Goal: Information Seeking & Learning: Learn about a topic

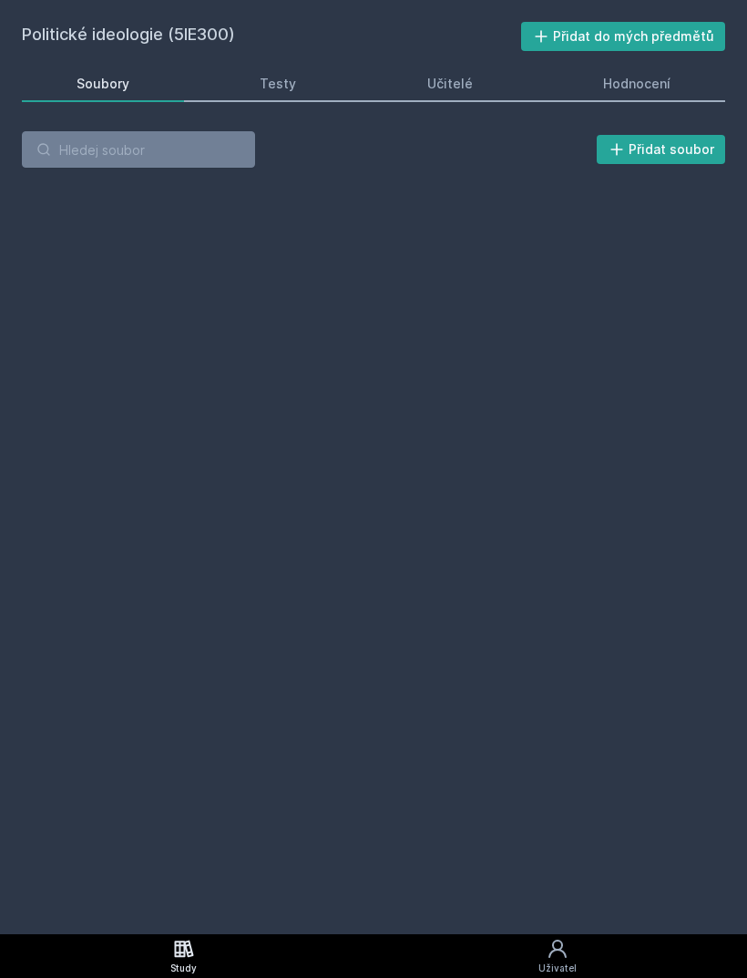
scroll to position [58, 0]
click at [114, 131] on input "search" at bounding box center [138, 149] width 233 height 36
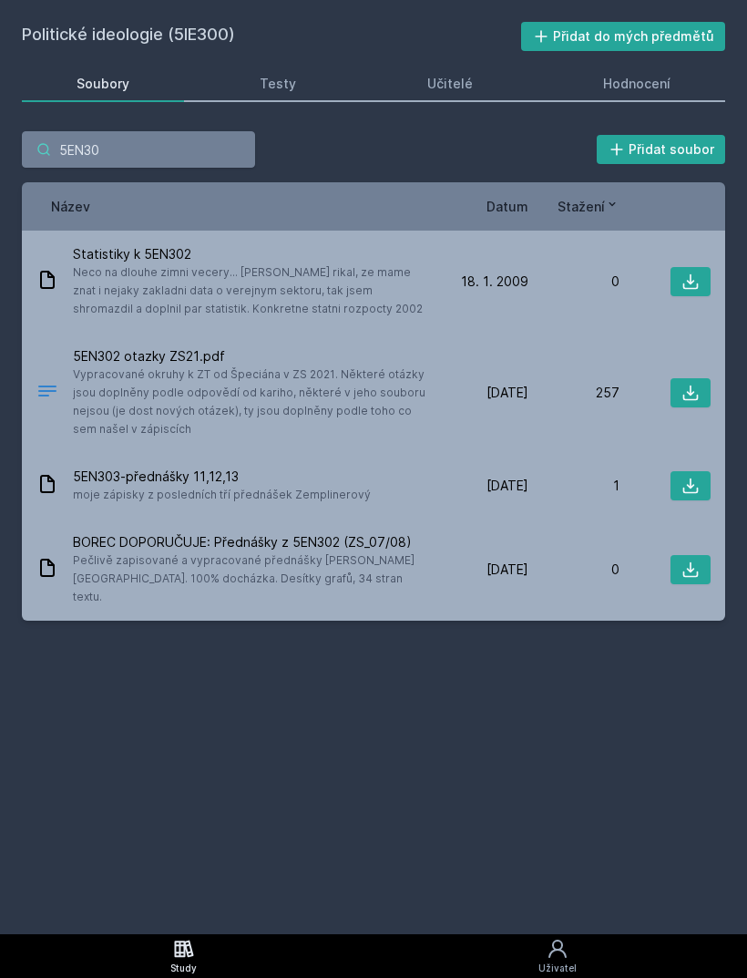
type input "5EN302"
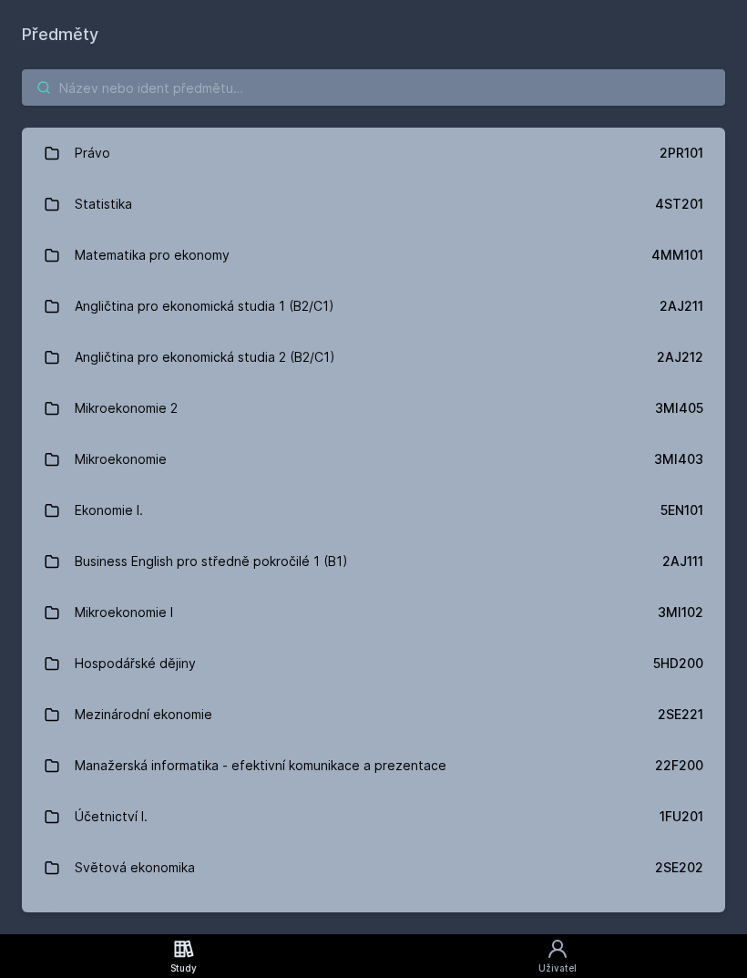
click at [543, 92] on input "search" at bounding box center [374, 87] width 704 height 36
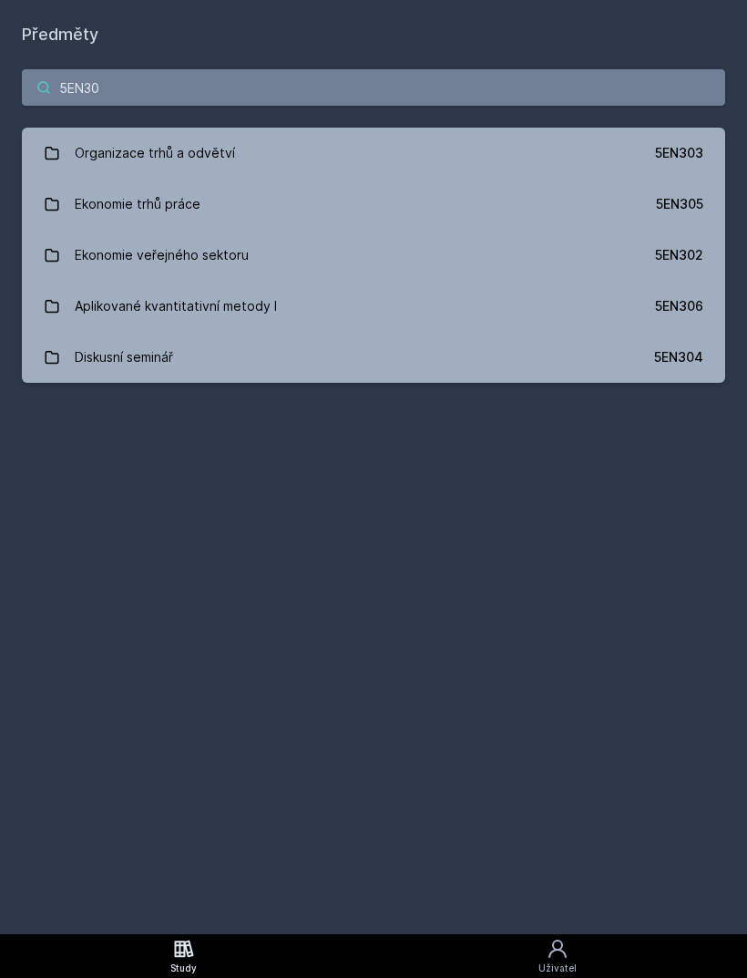
type input "5EN30"
click at [674, 261] on div "5EN302" at bounding box center [679, 255] width 48 height 18
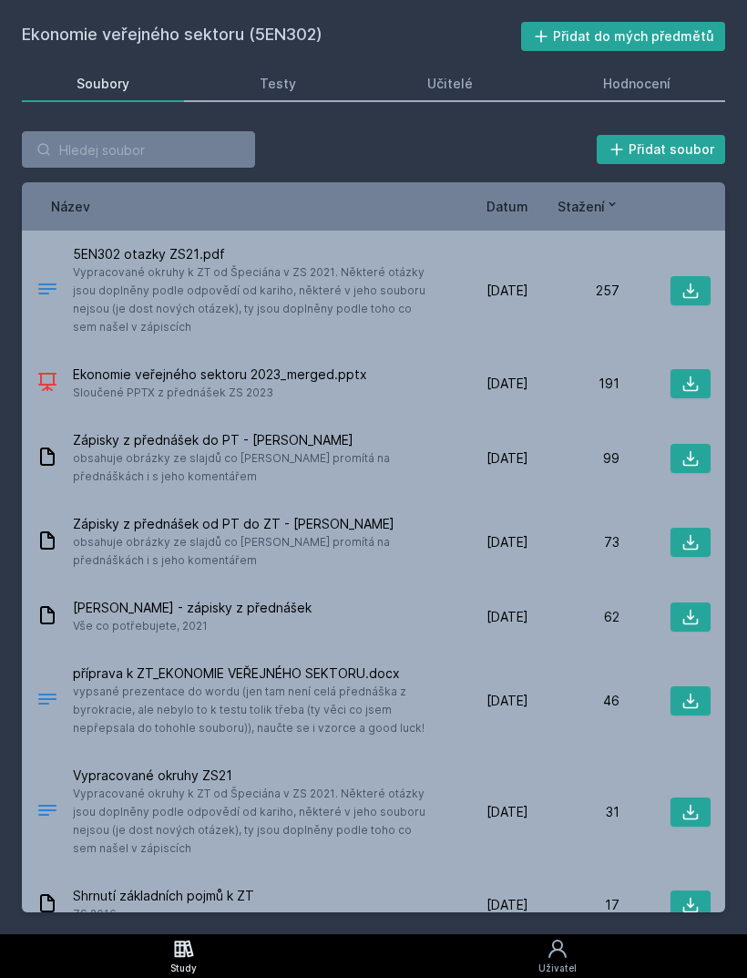
click at [167, 389] on span "Sloučené PPTX z přednášek ZS 2023" at bounding box center [220, 393] width 294 height 18
click at [688, 388] on icon at bounding box center [691, 384] width 18 height 18
click at [357, 686] on span "vypsané prezentace do wordu (jen tam není celá přednáška z byrokracie, ale neby…" at bounding box center [251, 710] width 357 height 55
click at [698, 696] on icon at bounding box center [691, 701] width 18 height 18
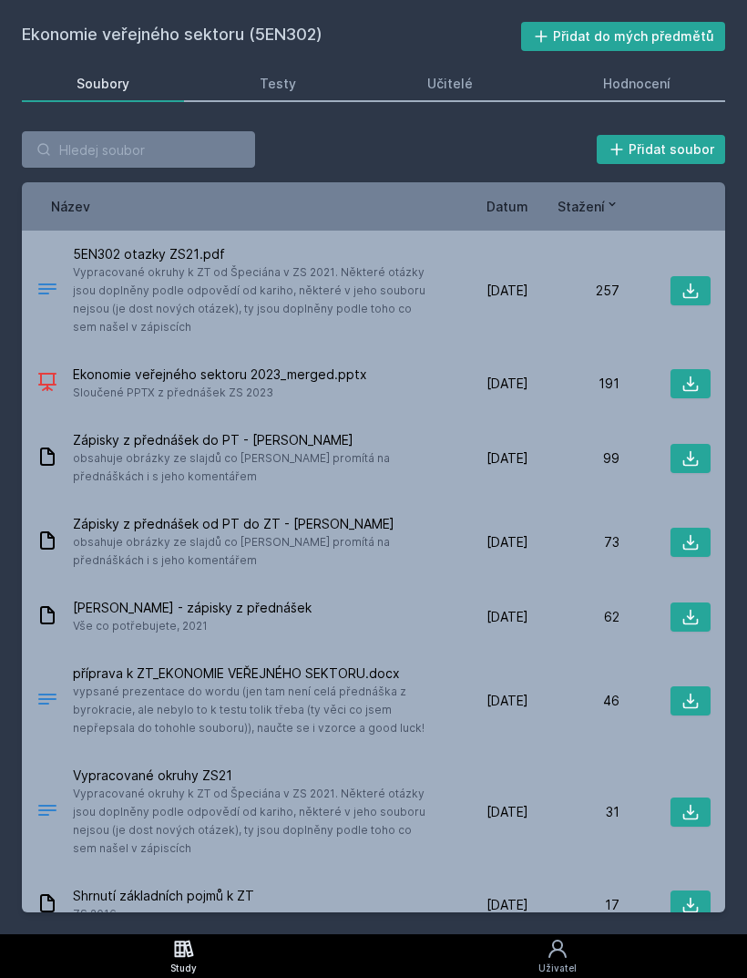
click at [655, 89] on div "Hodnocení" at bounding box center [636, 84] width 67 height 18
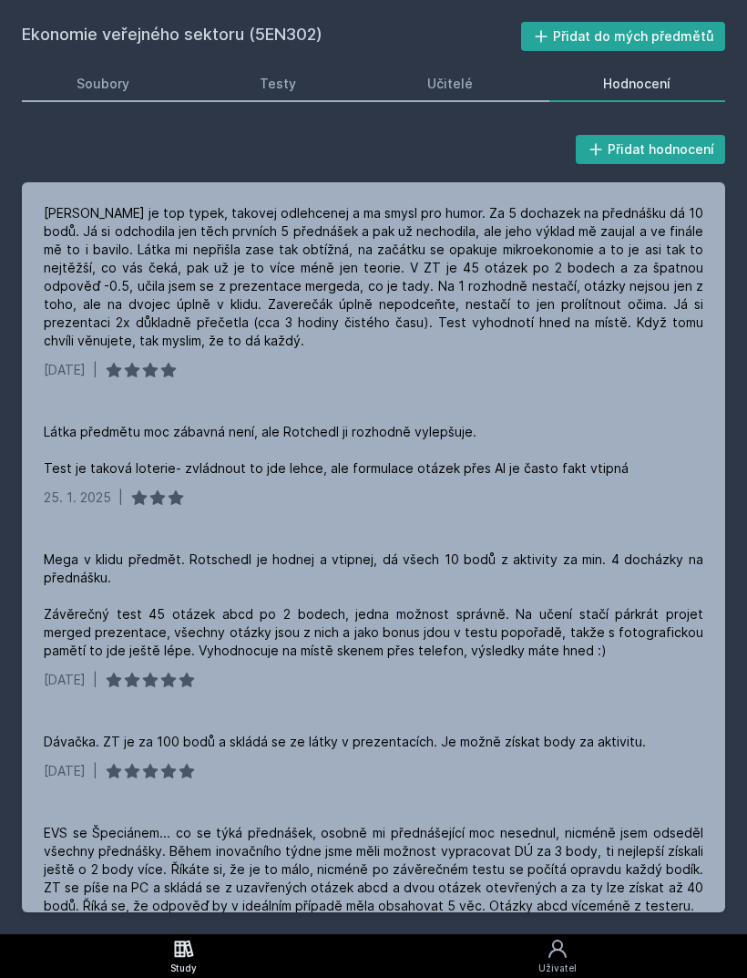
scroll to position [-2, 0]
click at [106, 87] on div "Soubory" at bounding box center [103, 84] width 53 height 18
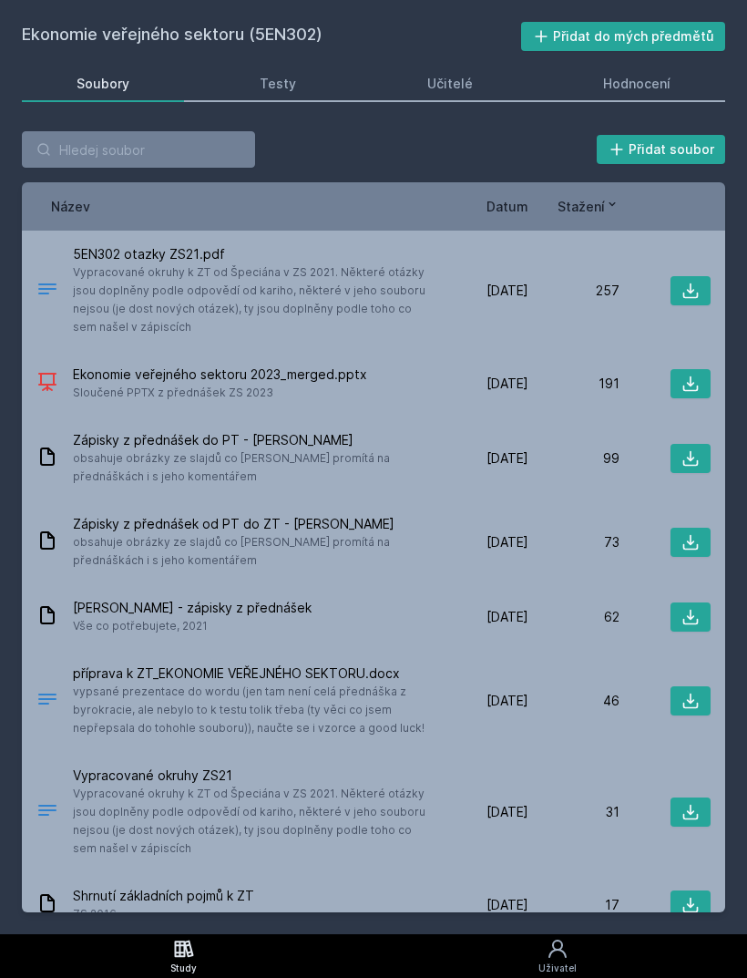
click at [684, 387] on icon at bounding box center [691, 383] width 15 height 15
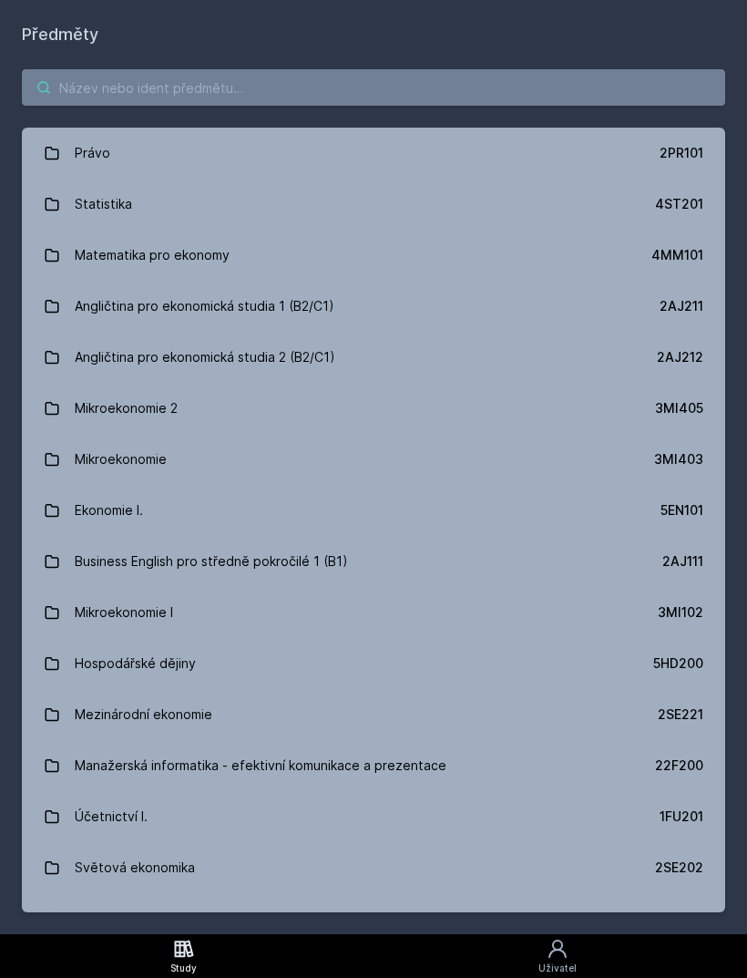
click at [87, 82] on input "search" at bounding box center [374, 87] width 704 height 36
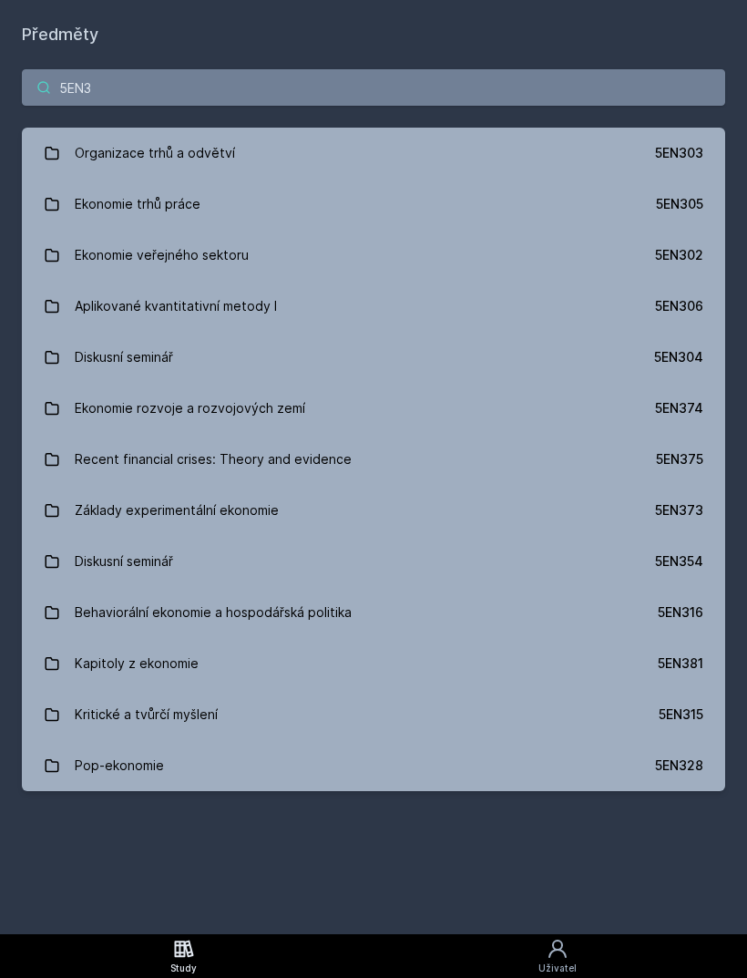
type input "5EN30"
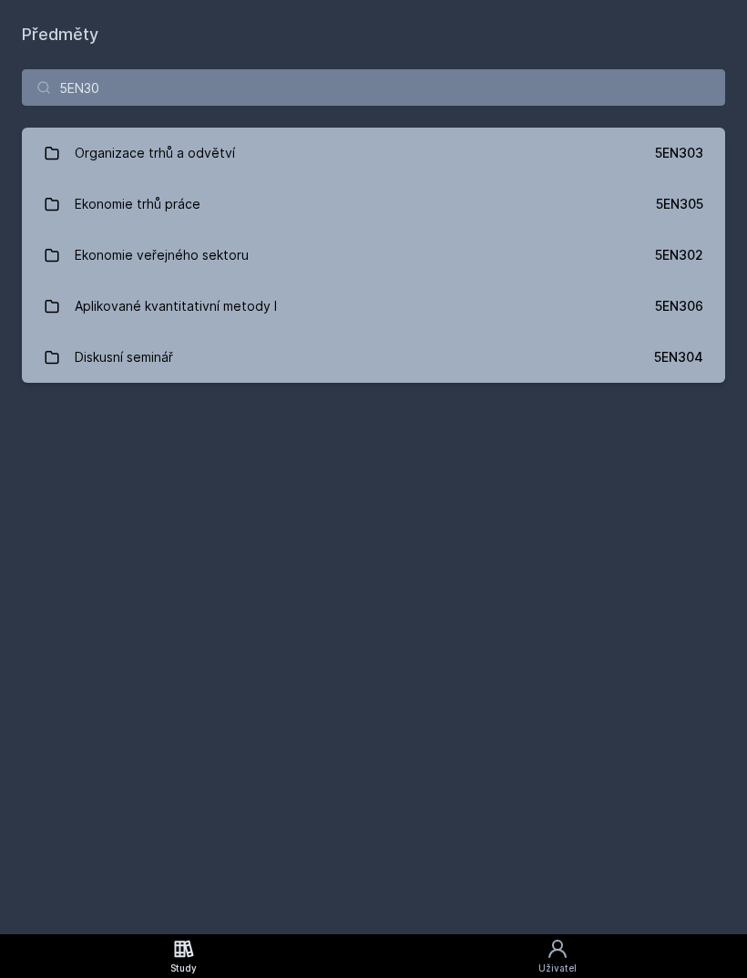
click at [684, 305] on div "5EN306" at bounding box center [679, 306] width 48 height 18
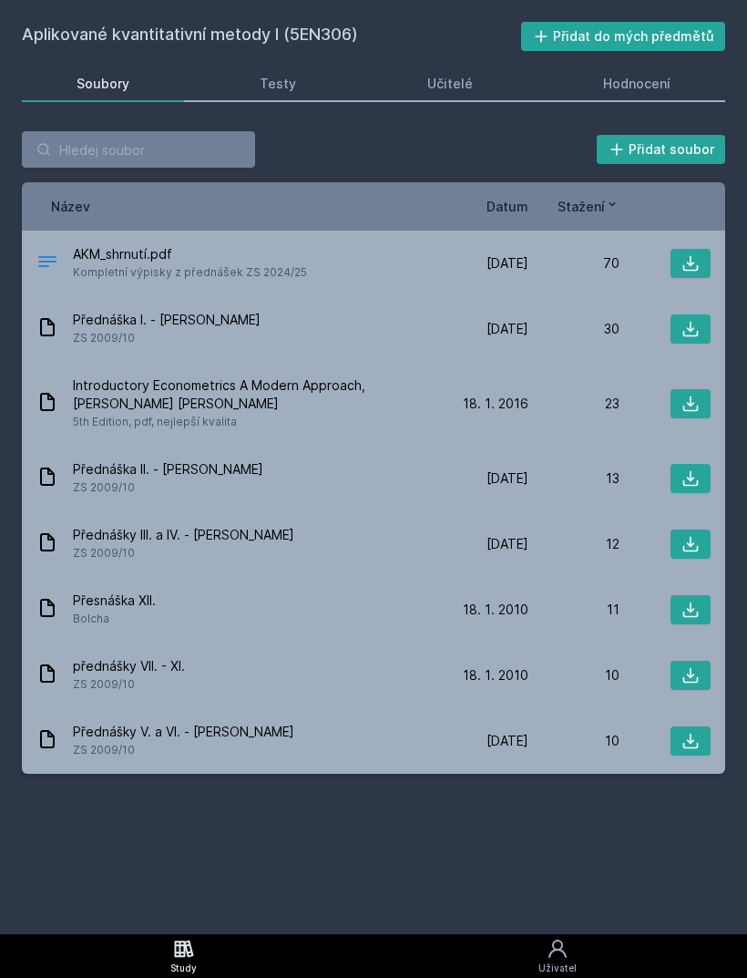
click at [684, 269] on icon at bounding box center [691, 263] width 15 height 15
click at [661, 82] on div "Hodnocení" at bounding box center [636, 84] width 67 height 18
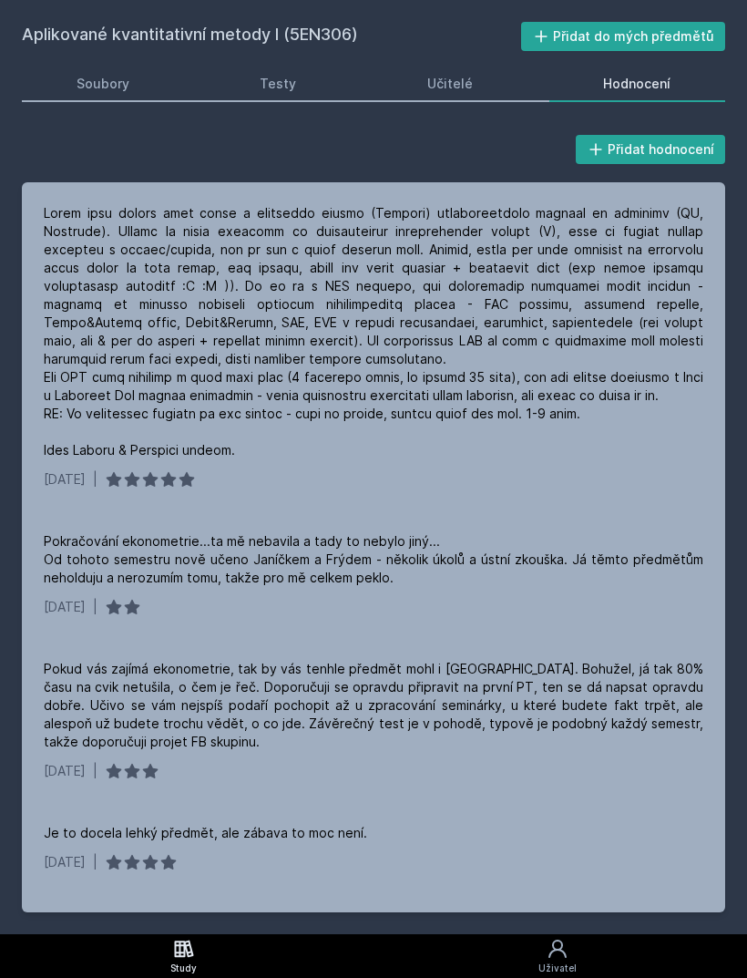
click at [101, 90] on div "Soubory" at bounding box center [103, 84] width 53 height 18
